Goal: Information Seeking & Learning: Understand process/instructions

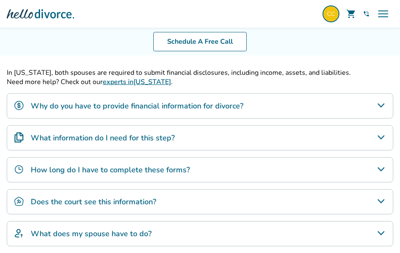
scroll to position [196, 0]
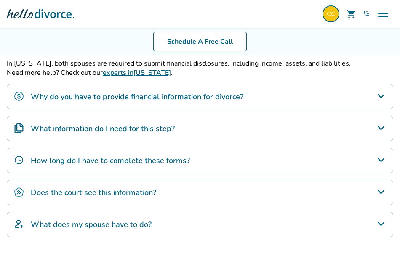
click at [338, 214] on div "What does my spouse have to do?" at bounding box center [200, 224] width 386 height 25
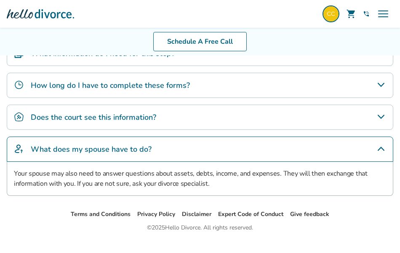
scroll to position [278, 0]
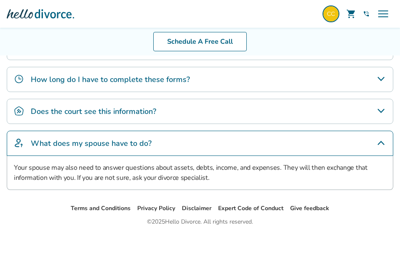
click at [94, 106] on h4 "Does the court see this information?" at bounding box center [93, 111] width 125 height 11
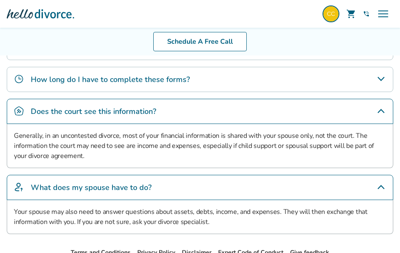
click at [97, 74] on h4 "How long do I have to complete these forms?" at bounding box center [110, 79] width 159 height 11
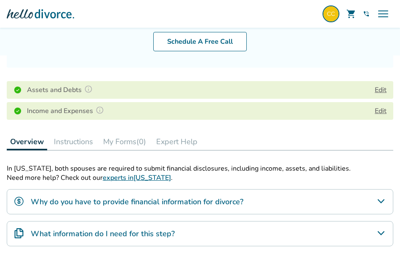
scroll to position [0, 0]
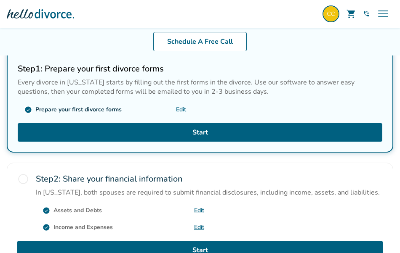
scroll to position [217, 0]
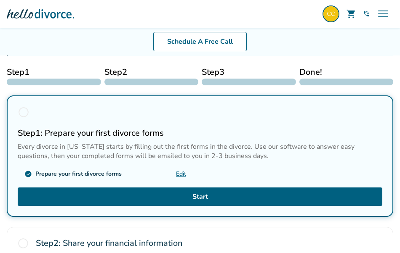
scroll to position [135, 0]
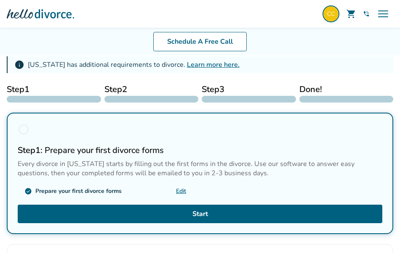
click at [319, 99] on div at bounding box center [346, 99] width 94 height 7
click at [309, 90] on span "Done!" at bounding box center [346, 89] width 94 height 13
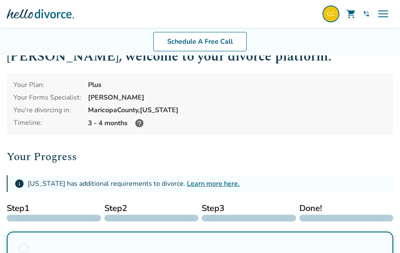
scroll to position [0, 0]
